Goal: Information Seeking & Learning: Learn about a topic

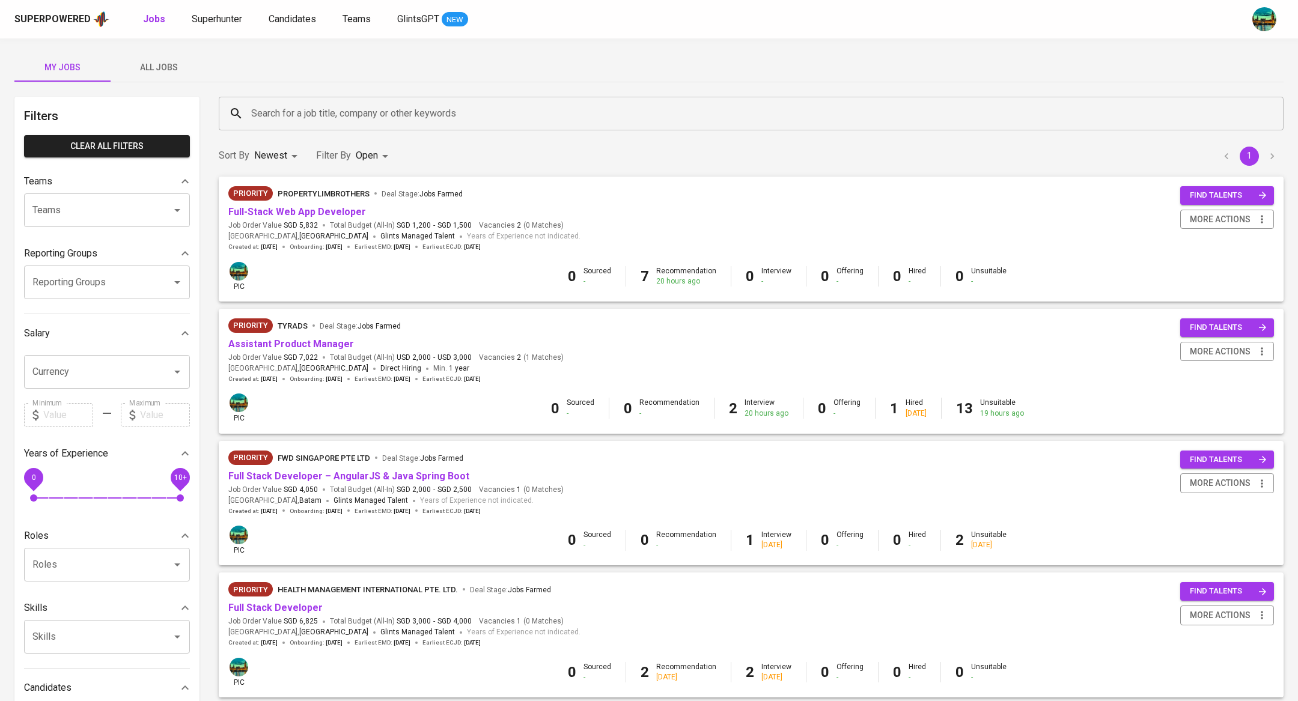
click at [151, 74] on span "All Jobs" at bounding box center [159, 67] width 82 height 15
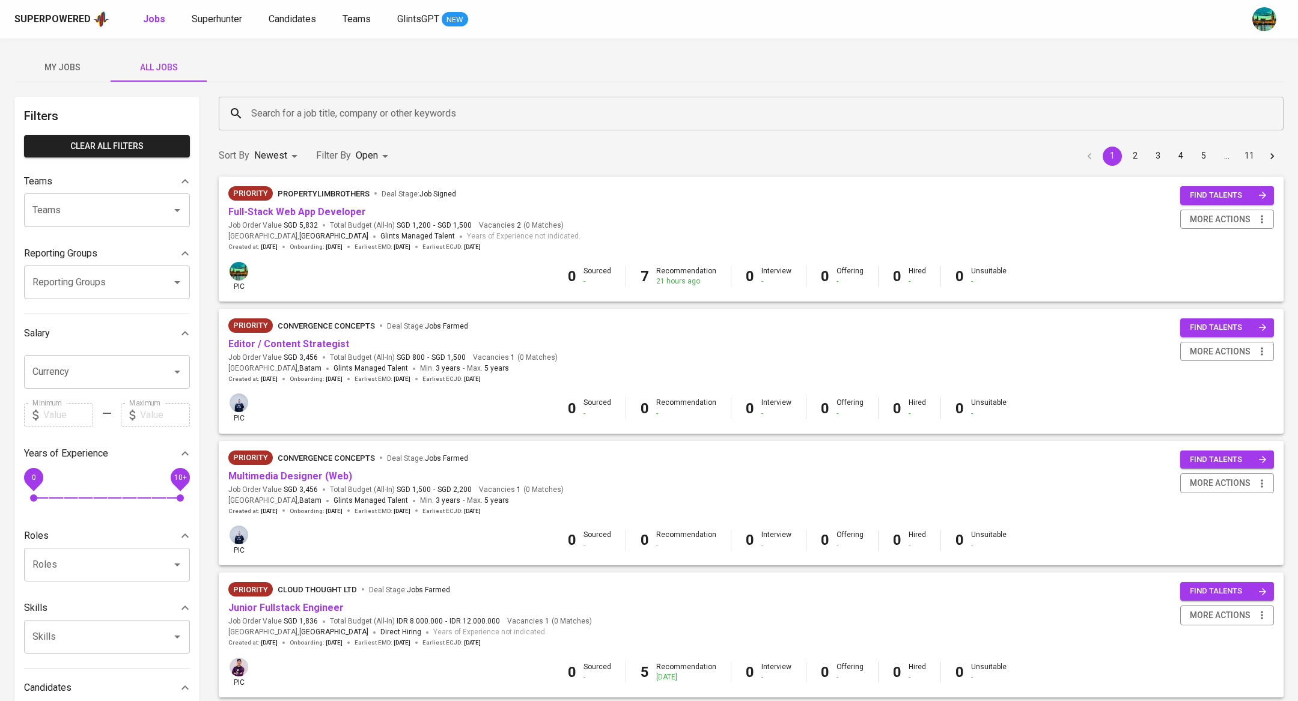
click at [296, 106] on input "Search for a job title, company or other keywords" at bounding box center [754, 113] width 1012 height 23
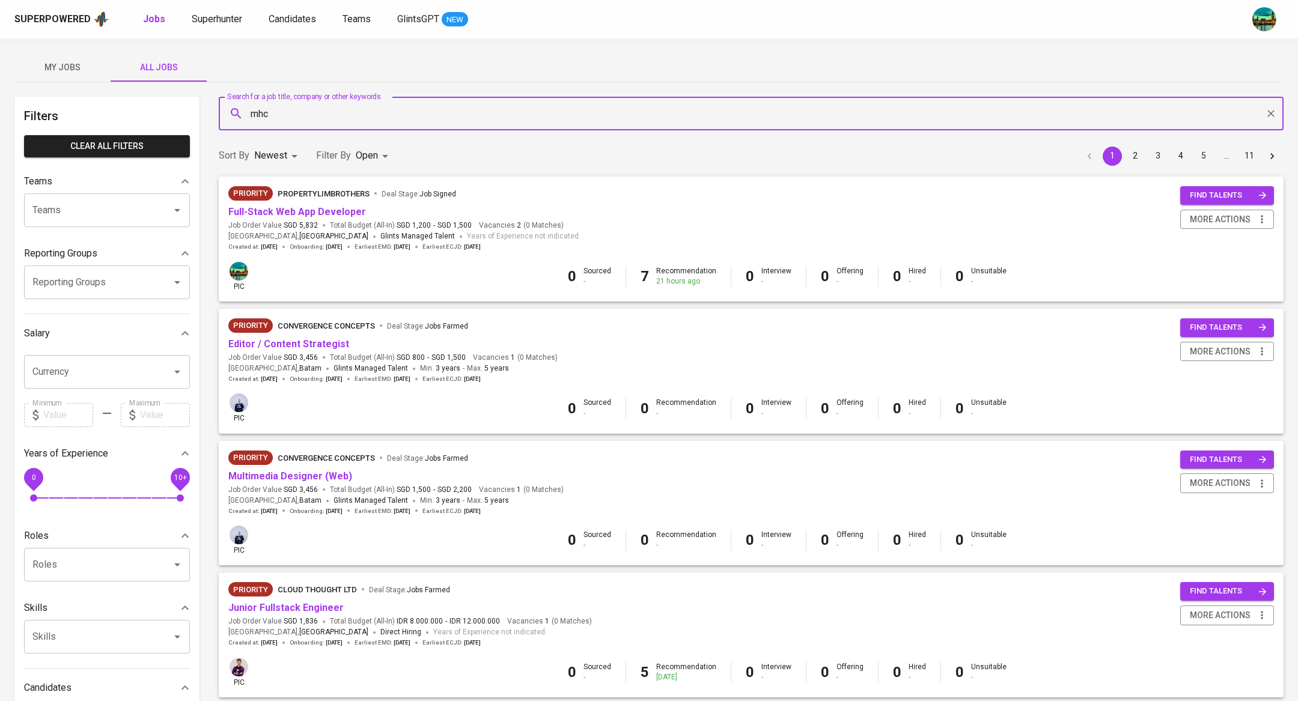
type input "mhc"
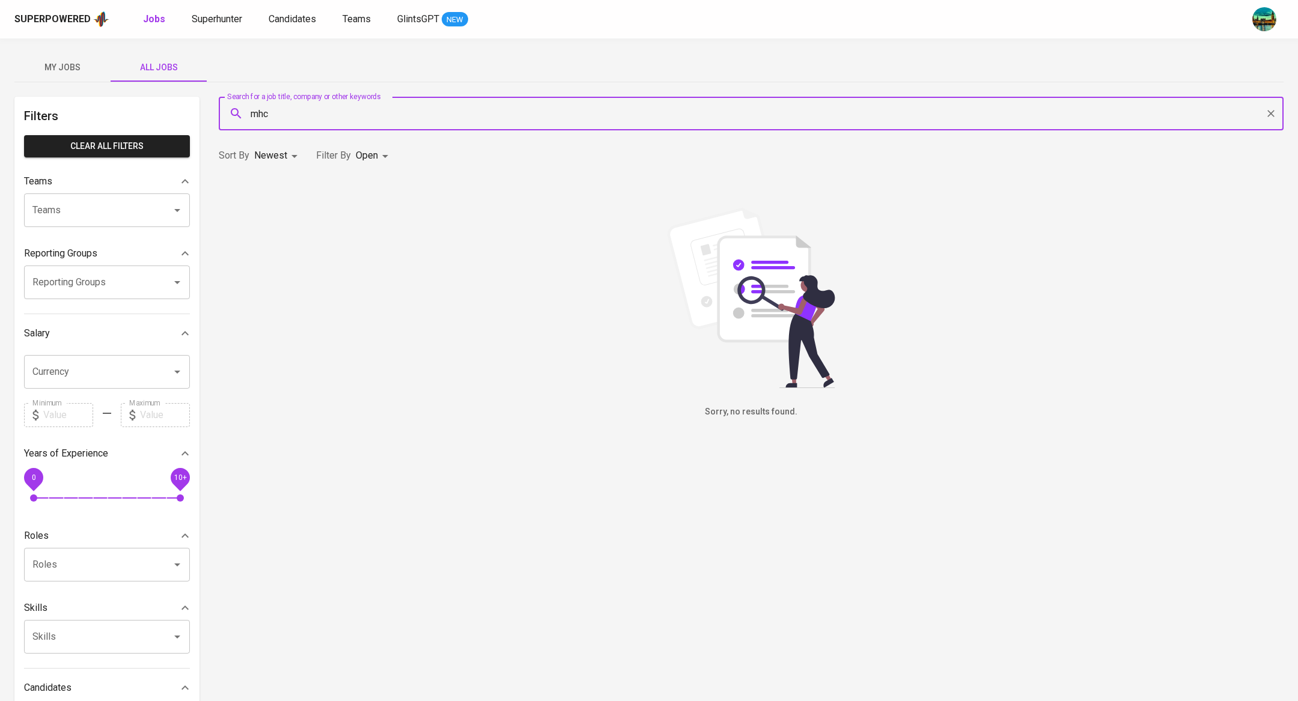
click at [367, 152] on body "Superpowered Jobs Superhunter Candidates Teams GlintsGPT NEW My Jobs All Jobs F…" at bounding box center [649, 410] width 1298 height 820
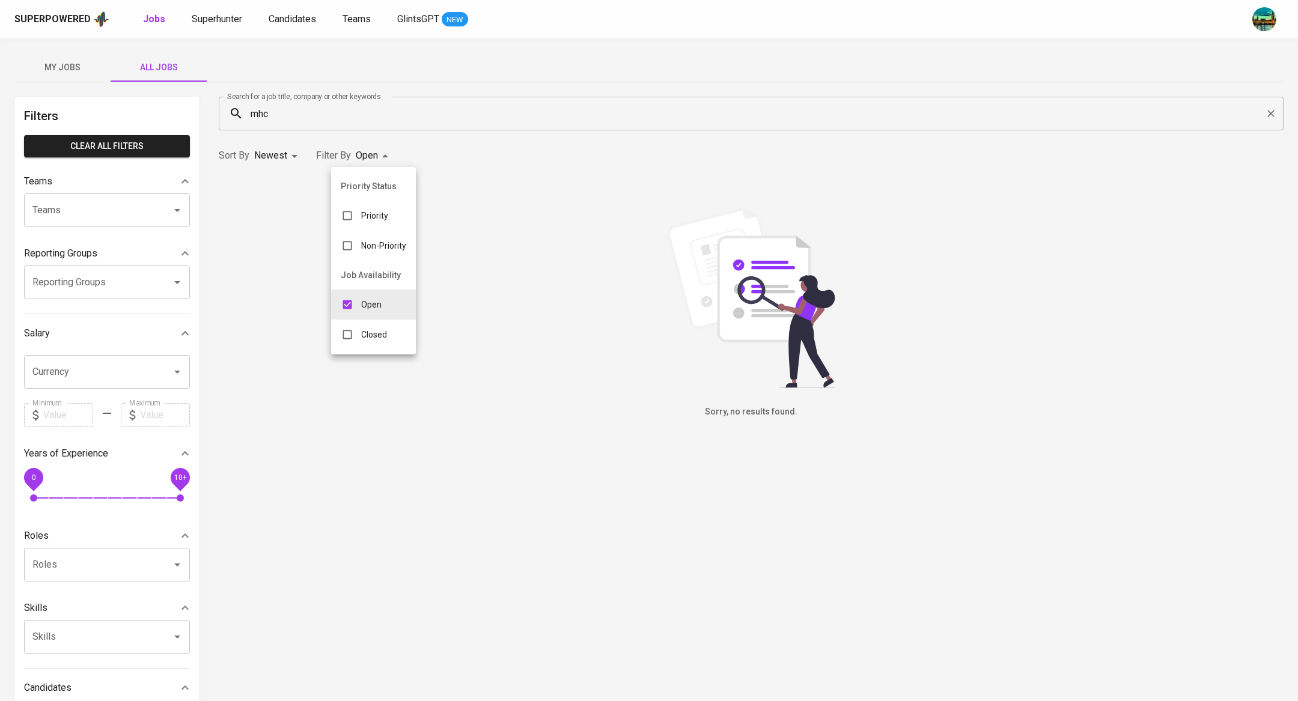
click at [370, 325] on div "Closed" at bounding box center [363, 334] width 65 height 23
type input "OPEN,CLOSE"
checkbox input "true"
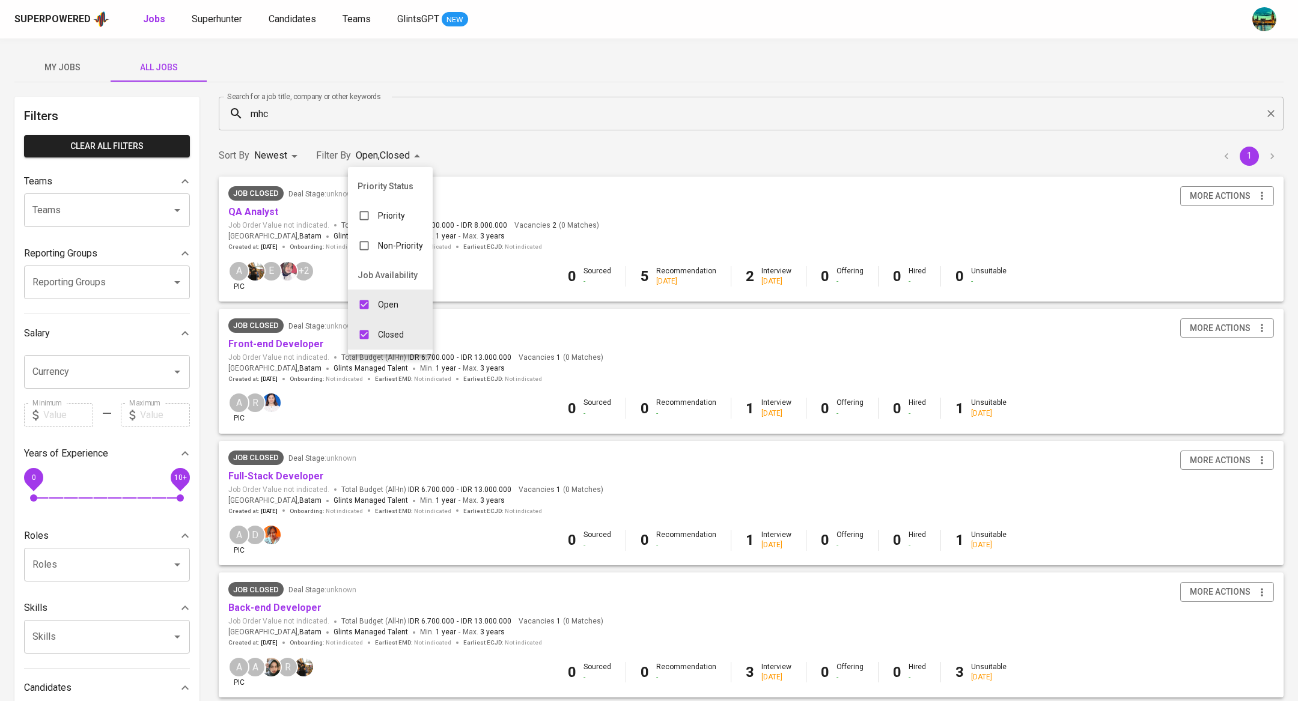
click at [575, 59] on div at bounding box center [649, 350] width 1298 height 701
click at [317, 109] on input "mhc" at bounding box center [754, 113] width 1012 height 23
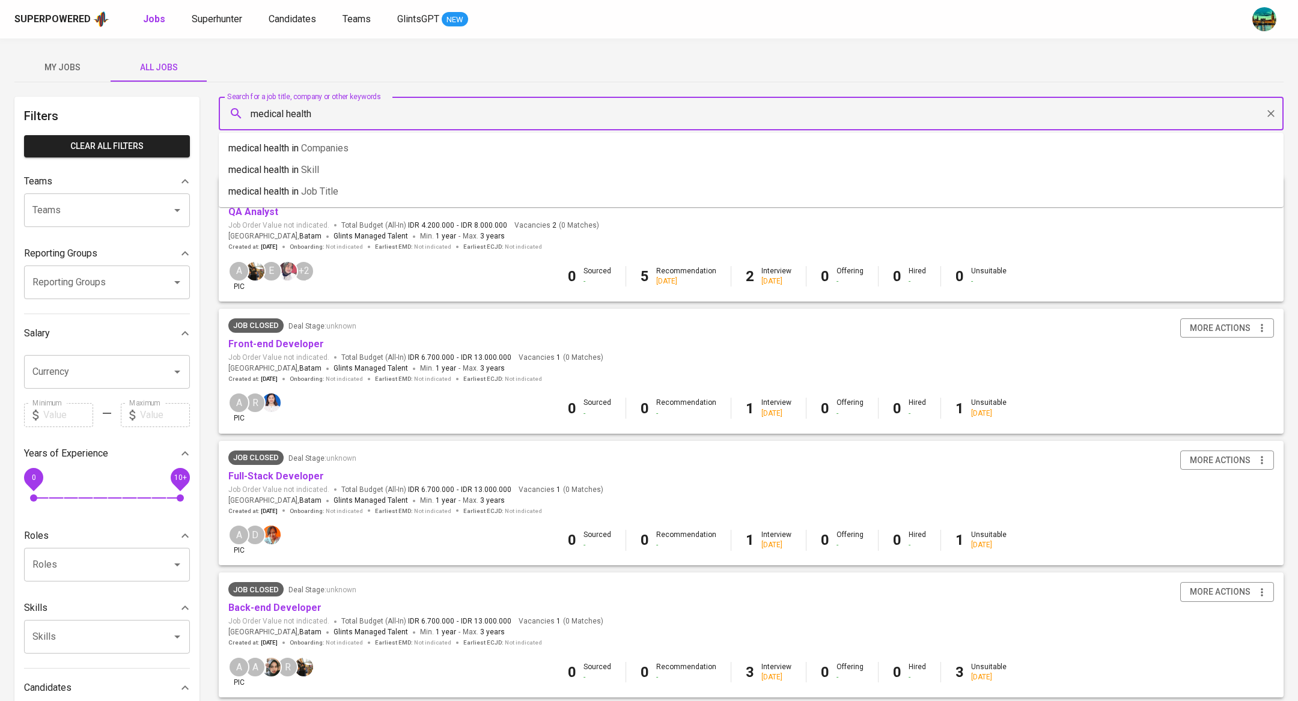
type input "medical health"
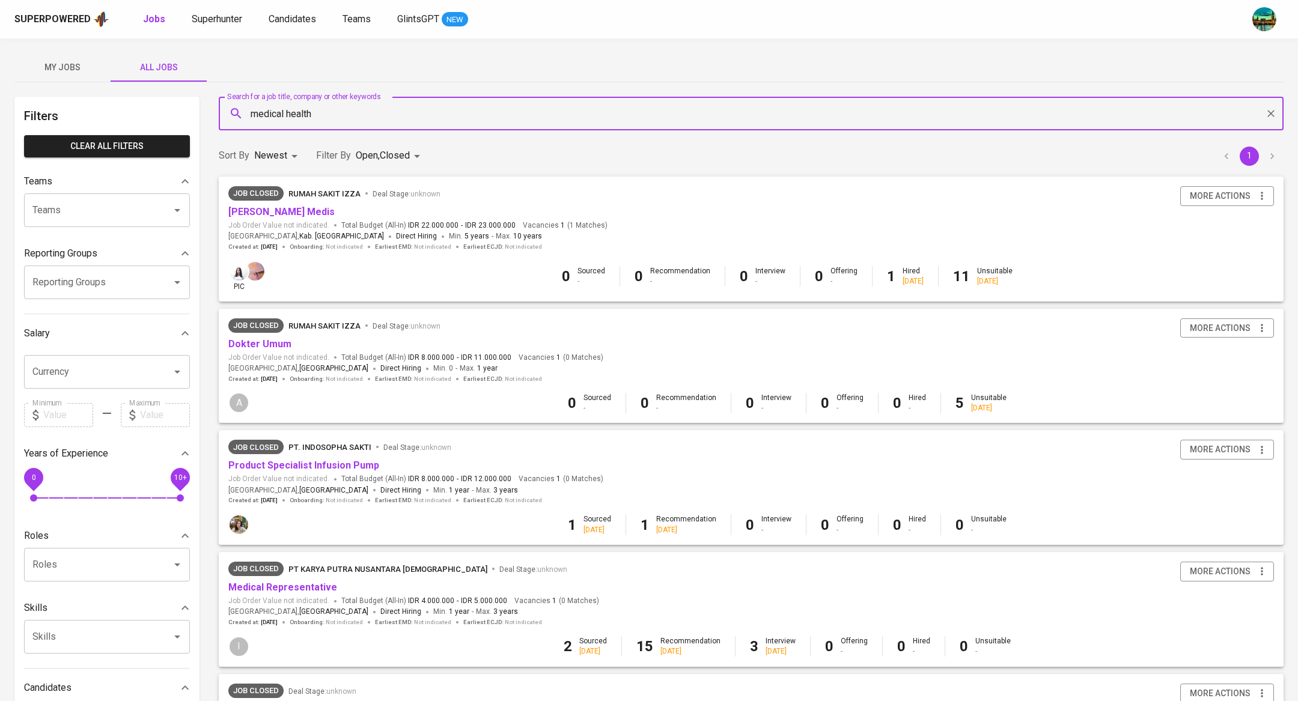
click at [328, 108] on input "medical health" at bounding box center [754, 113] width 1012 height 23
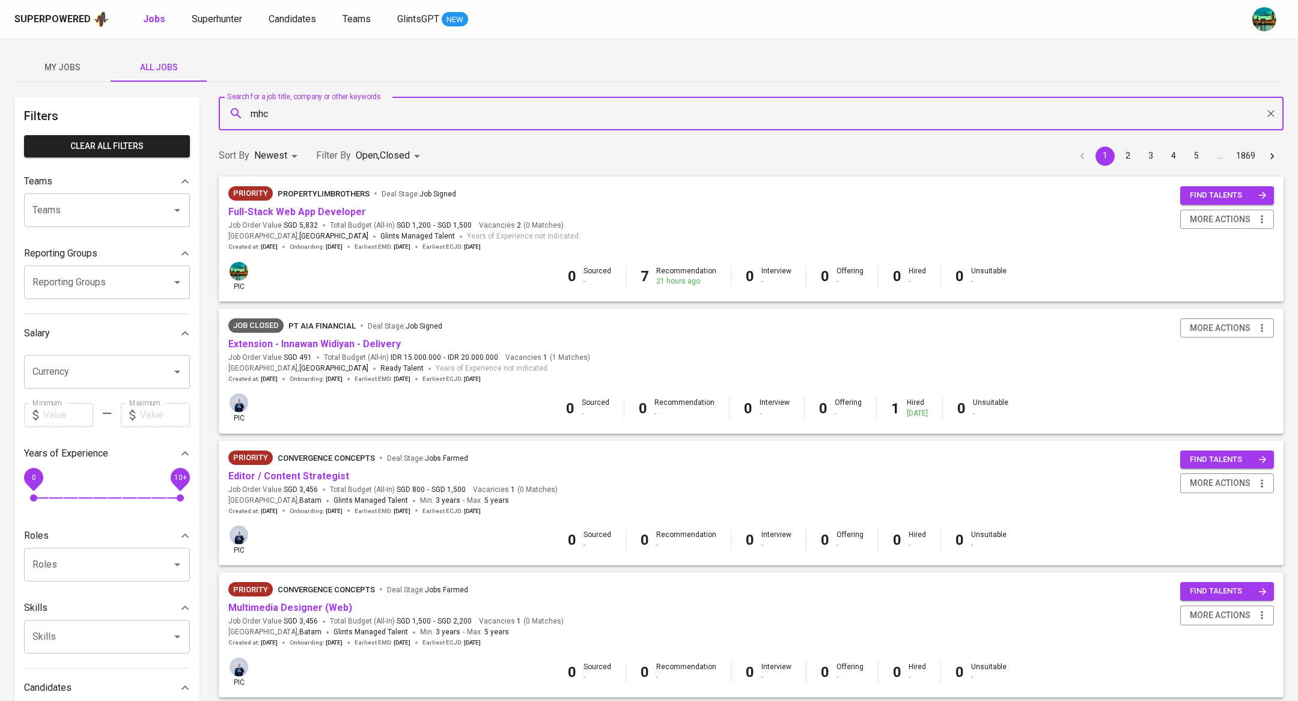
type input "mhc"
